Goal: Task Accomplishment & Management: Manage account settings

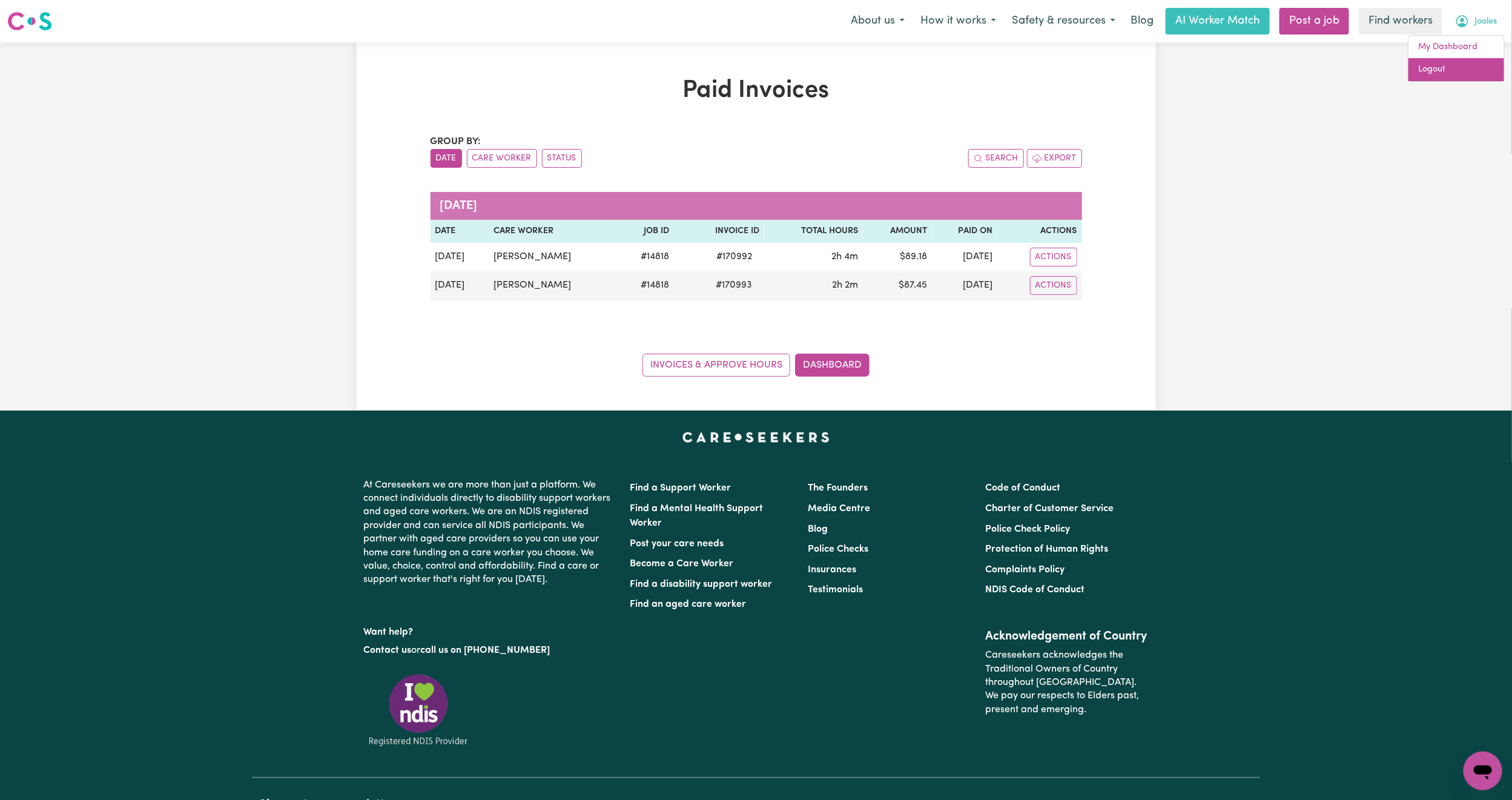
drag, startPoint x: 0, startPoint y: 0, endPoint x: 1465, endPoint y: 73, distance: 1466.8
click at [1465, 73] on link "Logout" at bounding box center [1456, 69] width 96 height 23
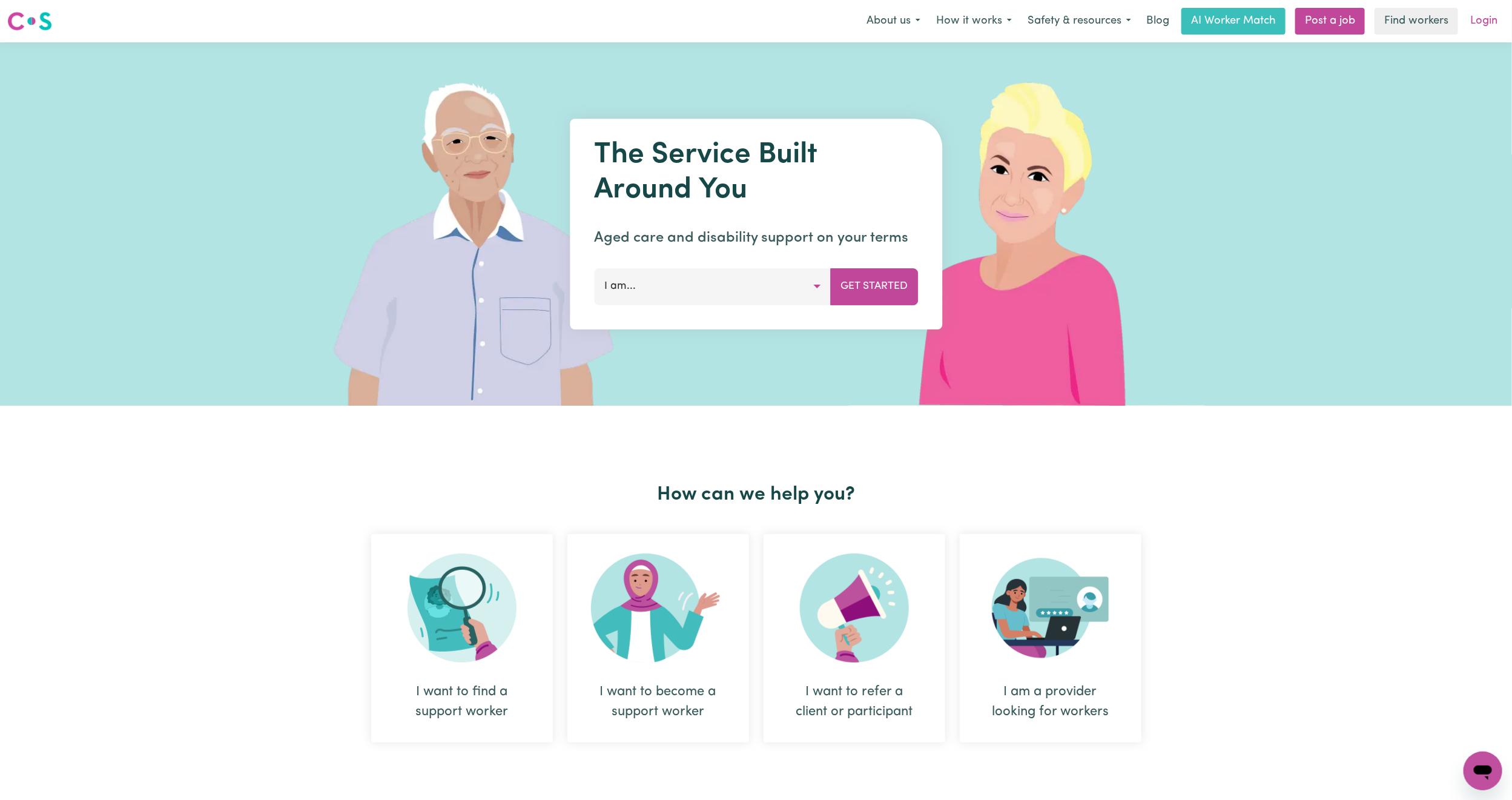
click at [1493, 20] on link "Login" at bounding box center [1484, 21] width 42 height 27
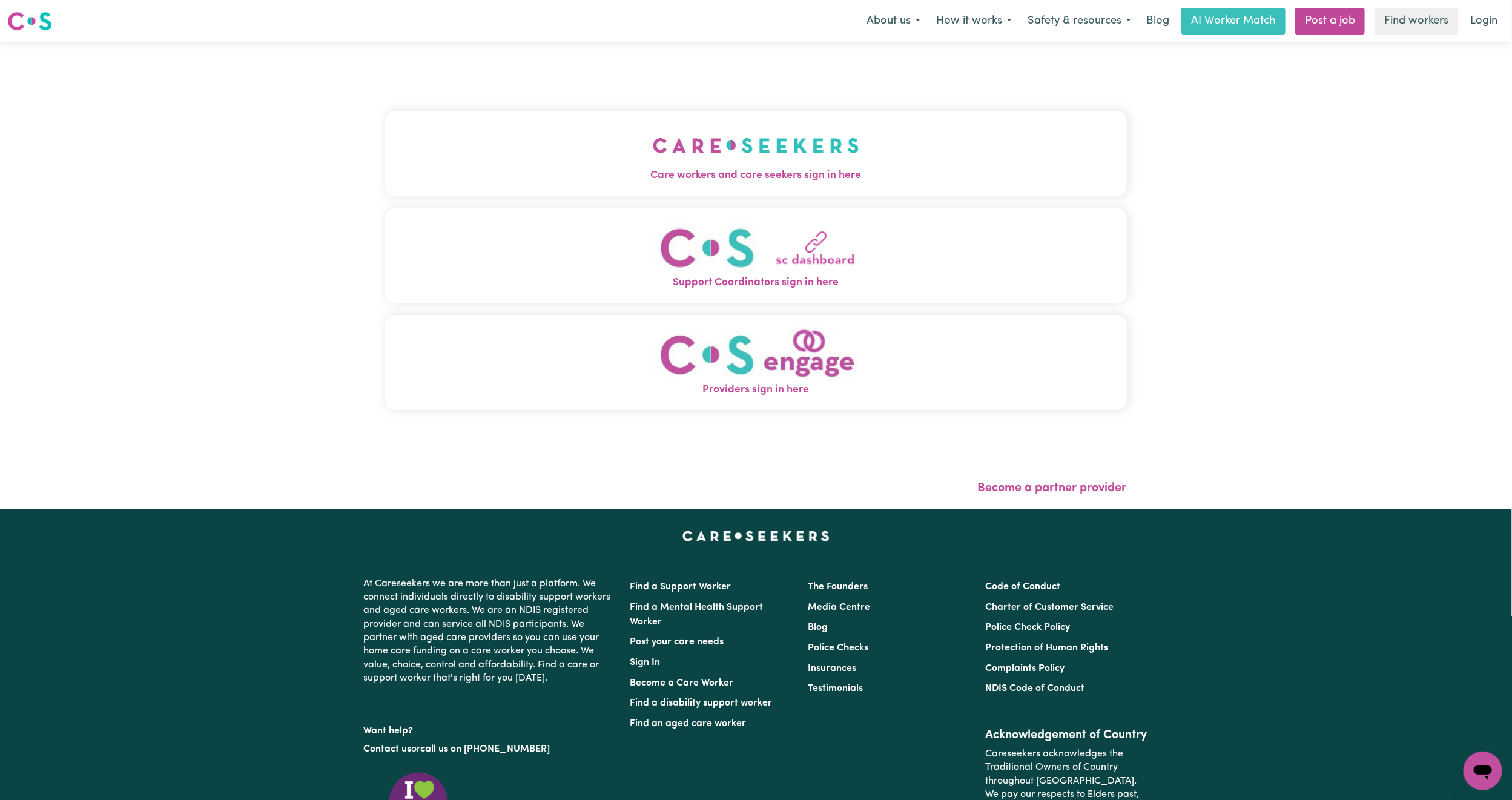
click at [526, 193] on button "Care workers and care seekers sign in here" at bounding box center [756, 153] width 742 height 85
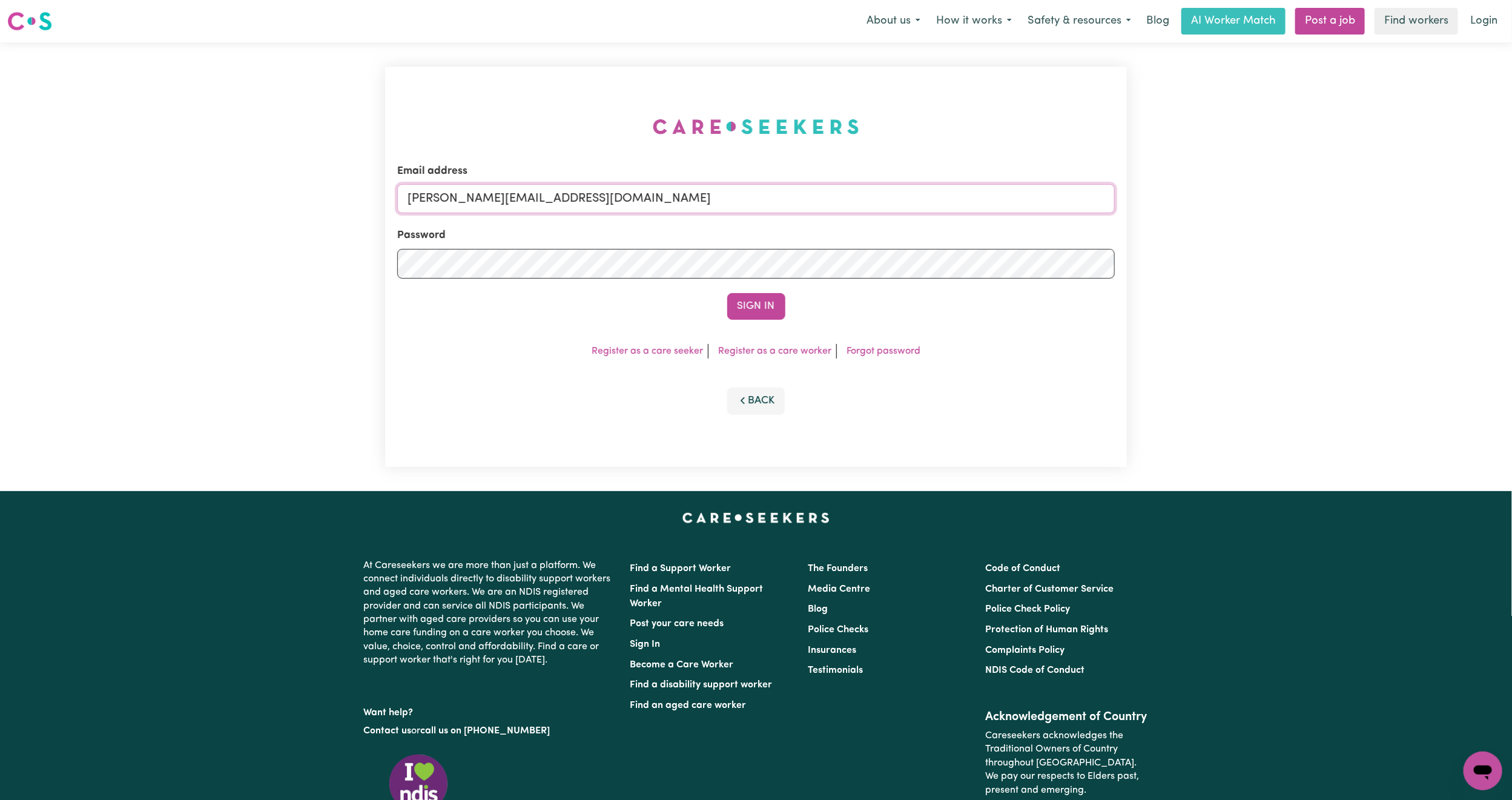
drag, startPoint x: 517, startPoint y: 197, endPoint x: 533, endPoint y: 212, distance: 21.9
click at [517, 197] on input "[PERSON_NAME][EMAIL_ADDRESS][DOMAIN_NAME]" at bounding box center [756, 199] width 718 height 29
drag, startPoint x: 471, startPoint y: 195, endPoint x: 731, endPoint y: 233, distance: 262.8
click at [731, 233] on form "Email address [EMAIL_ADDRESS][PERSON_NAME][DOMAIN_NAME] Password Sign In" at bounding box center [756, 241] width 718 height 156
type input "superuser~[EMAIL_ADDRESS][DOMAIN_NAME]"
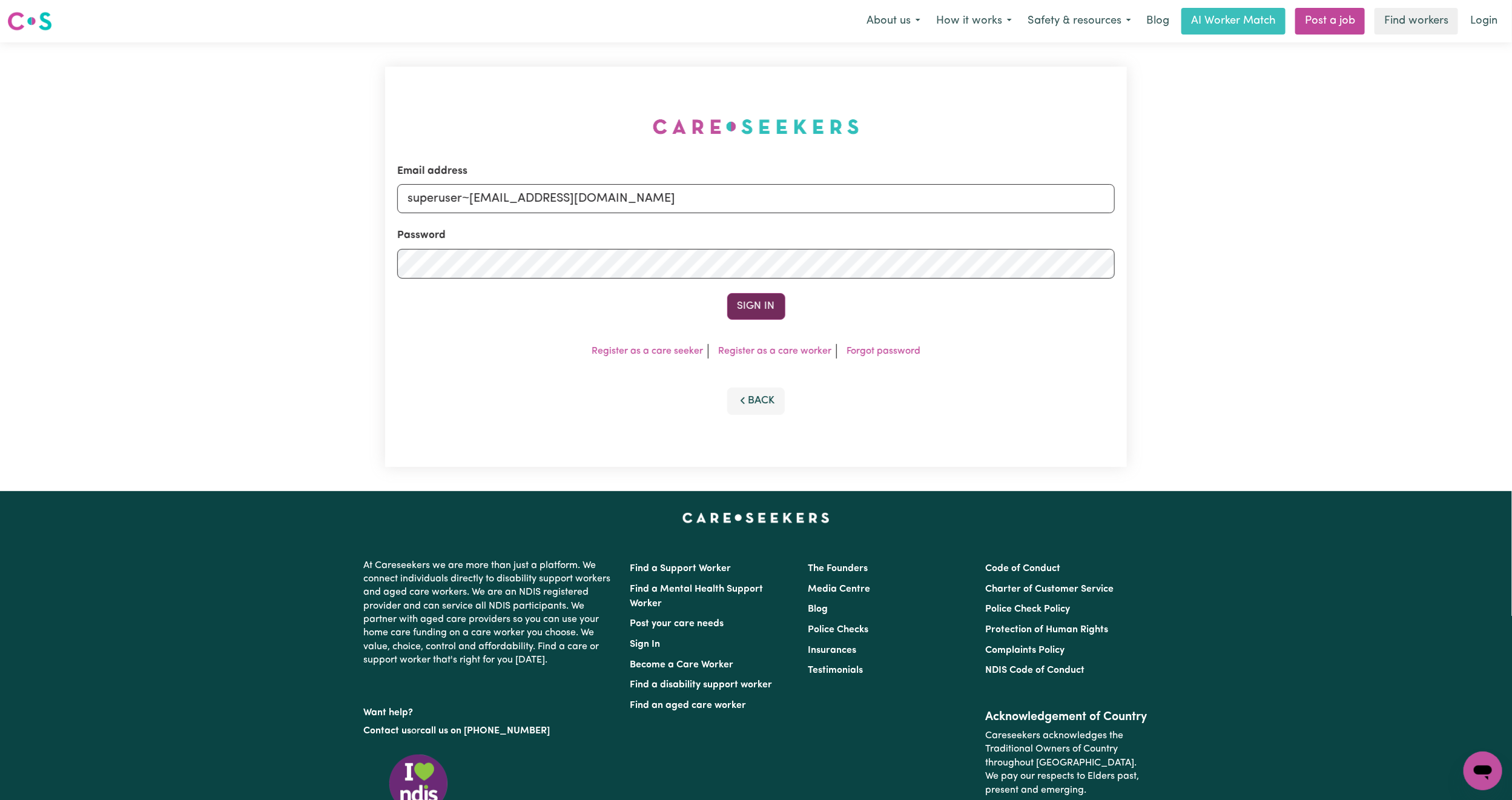
click at [758, 302] on button "Sign In" at bounding box center [756, 306] width 58 height 27
